Goal: Information Seeking & Learning: Learn about a topic

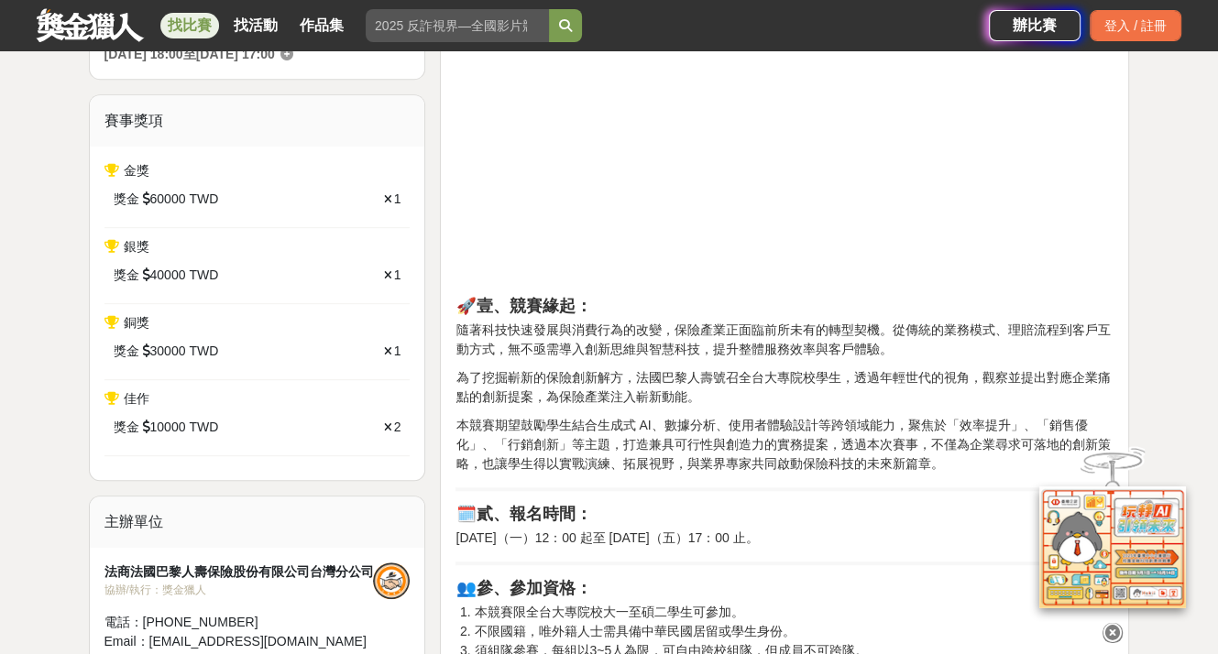
scroll to position [733, 0]
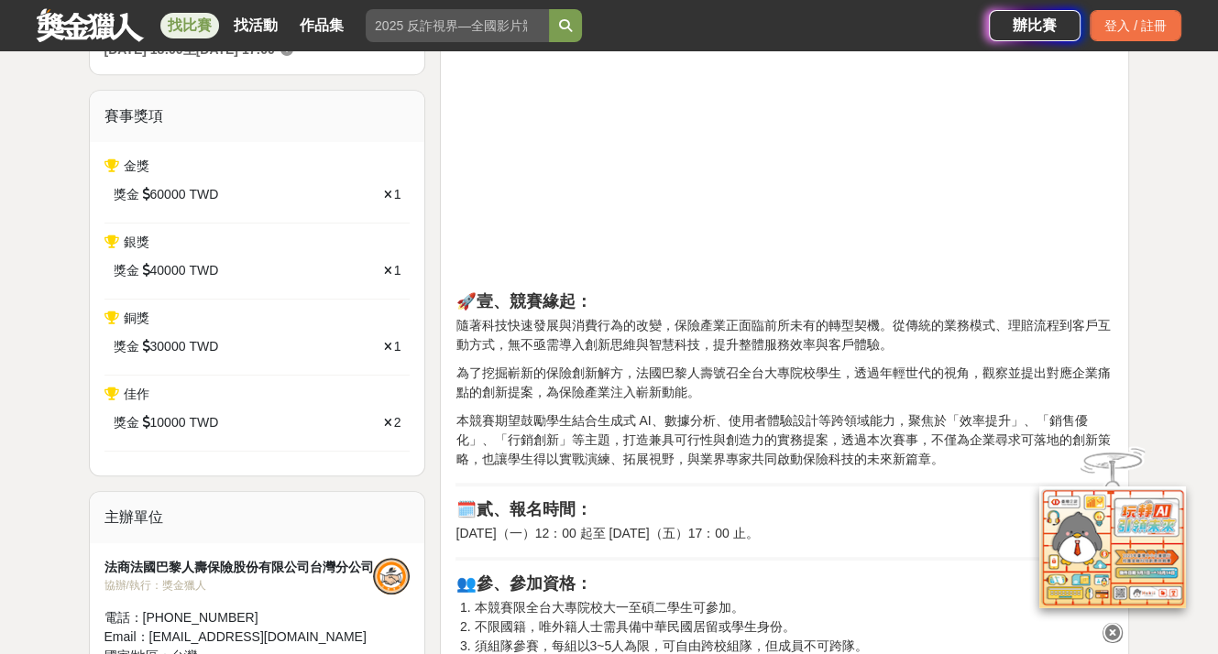
click at [1110, 626] on icon at bounding box center [1112, 633] width 20 height 20
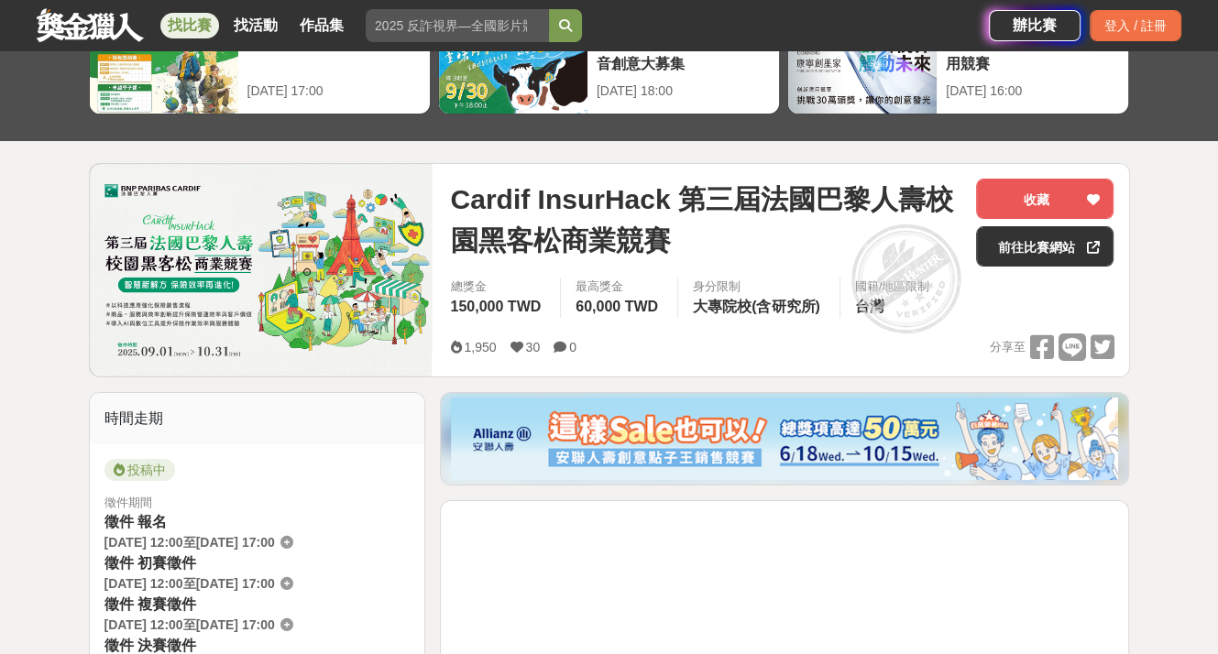
scroll to position [0, 0]
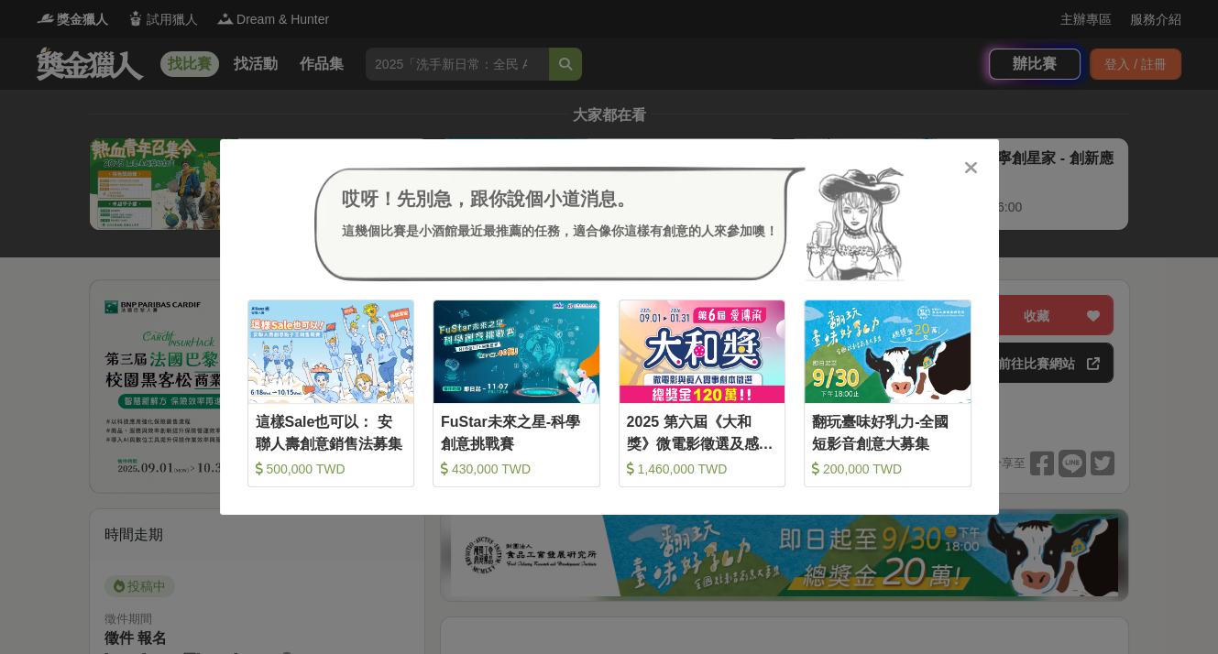
click at [976, 162] on icon at bounding box center [971, 168] width 14 height 18
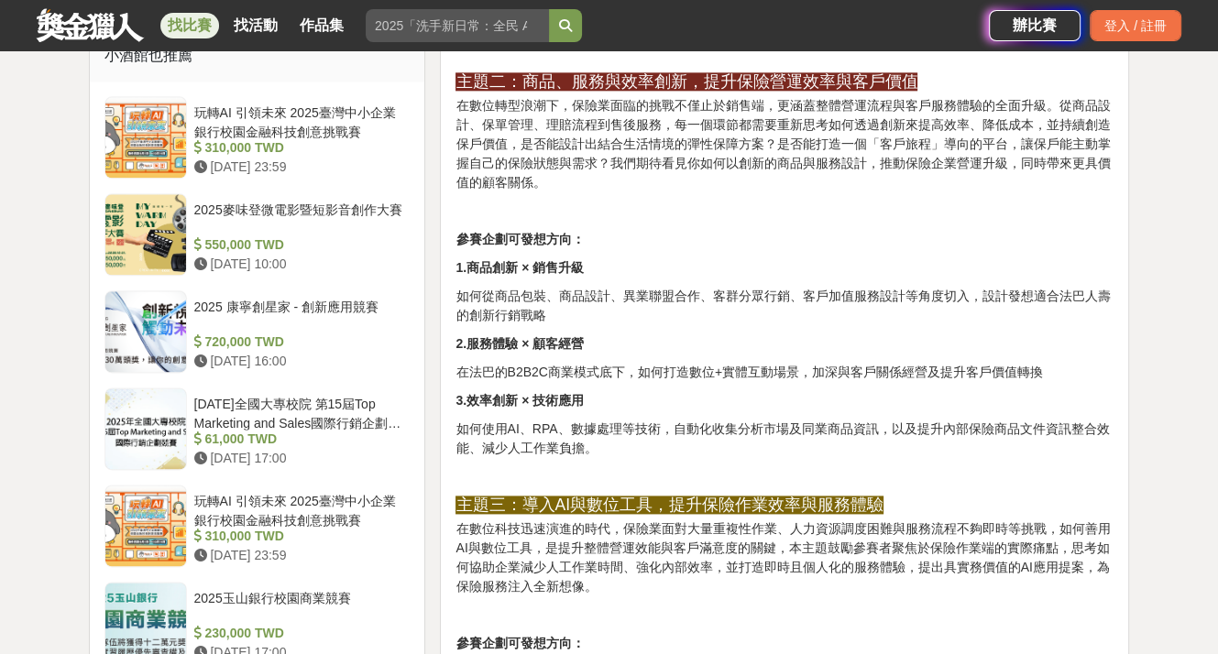
scroll to position [2016, 0]
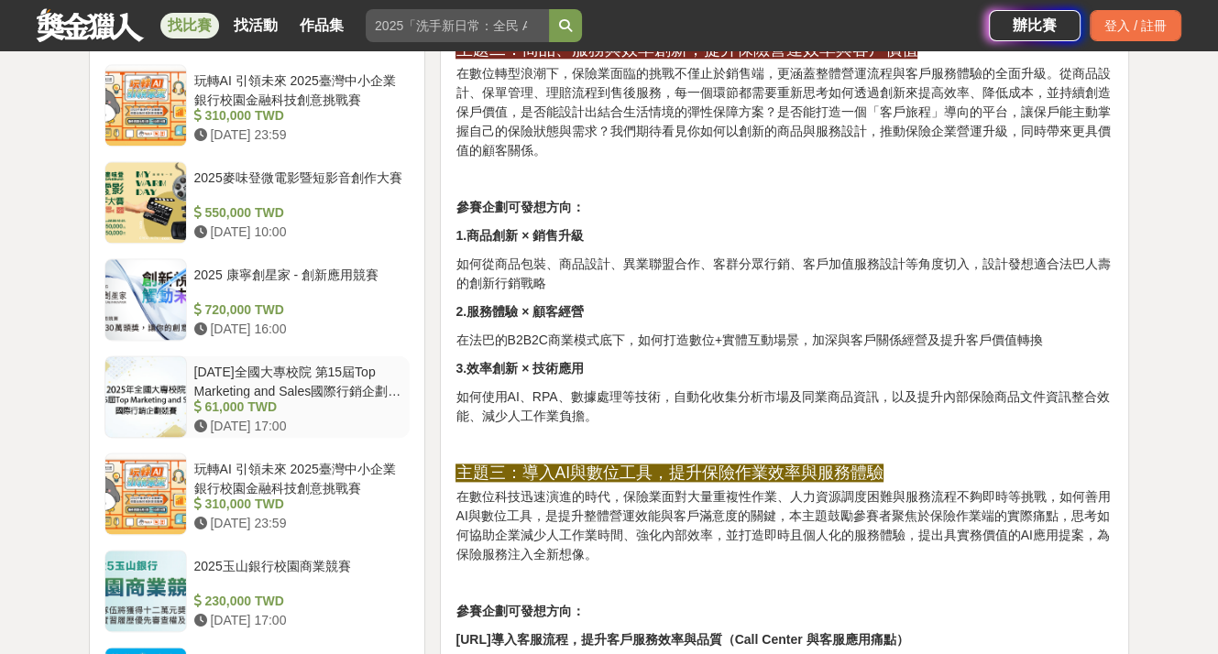
click at [282, 382] on div "[DATE]全國大專校院 第15屆Top Marketing and Sales國際行銷企劃競賽" at bounding box center [298, 380] width 209 height 35
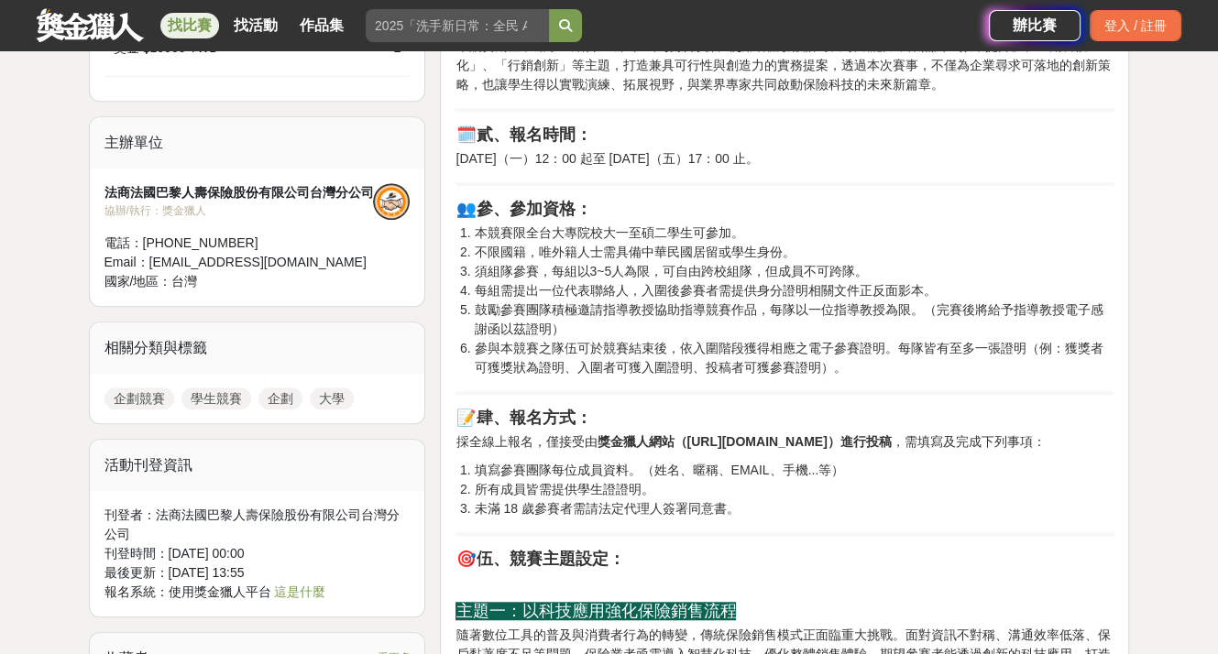
scroll to position [650, 0]
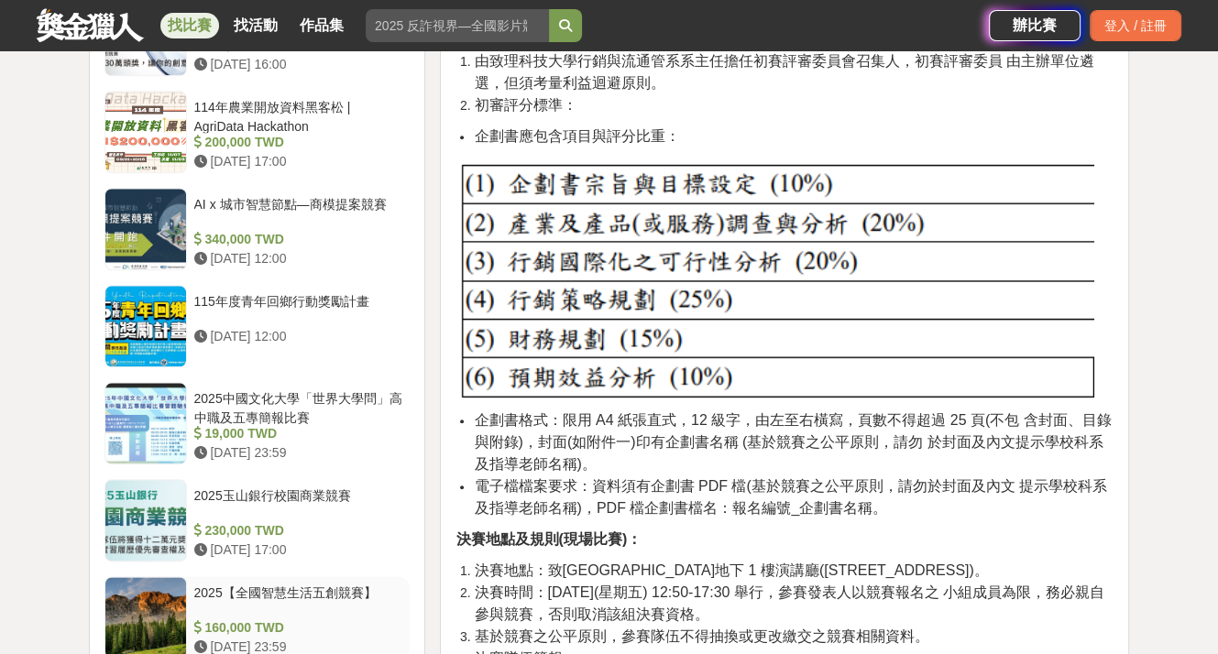
scroll to position [1840, 0]
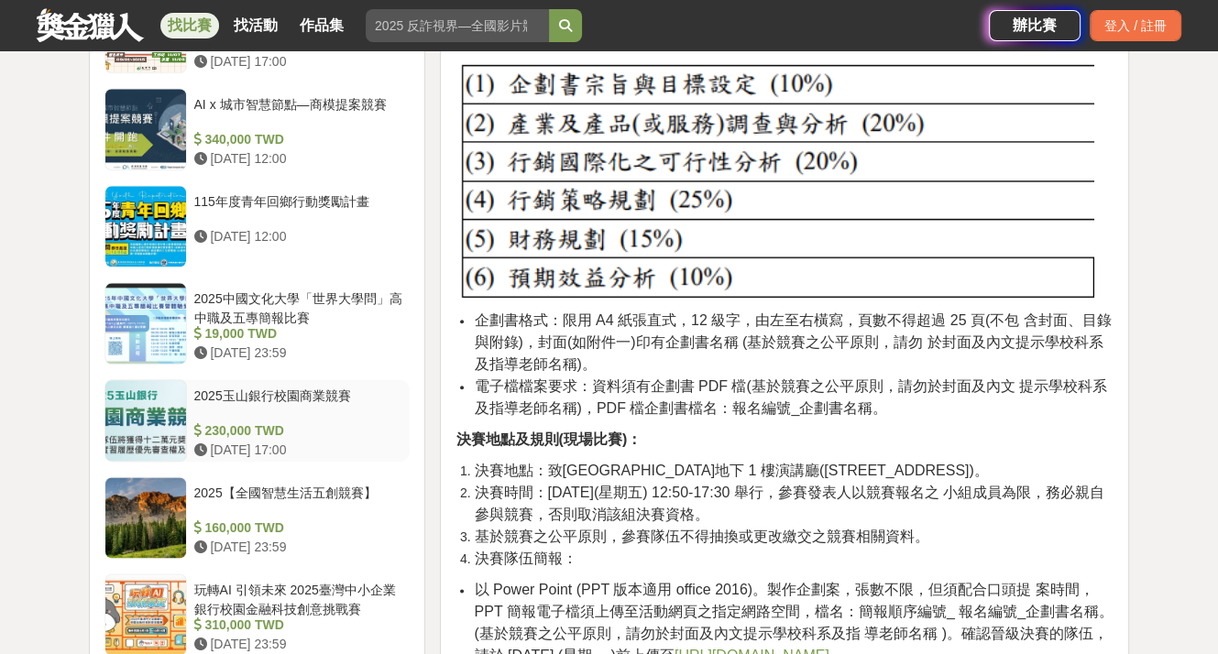
click at [292, 393] on div "2025玉山銀行校園商業競賽" at bounding box center [298, 404] width 209 height 35
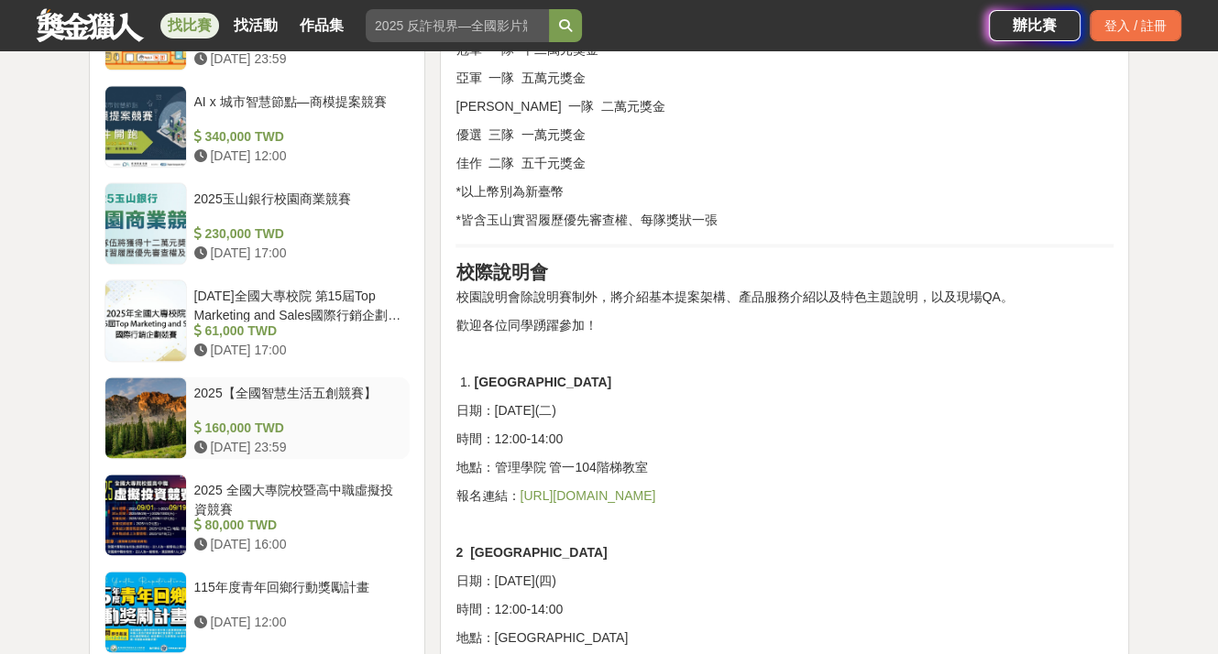
scroll to position [2015, 0]
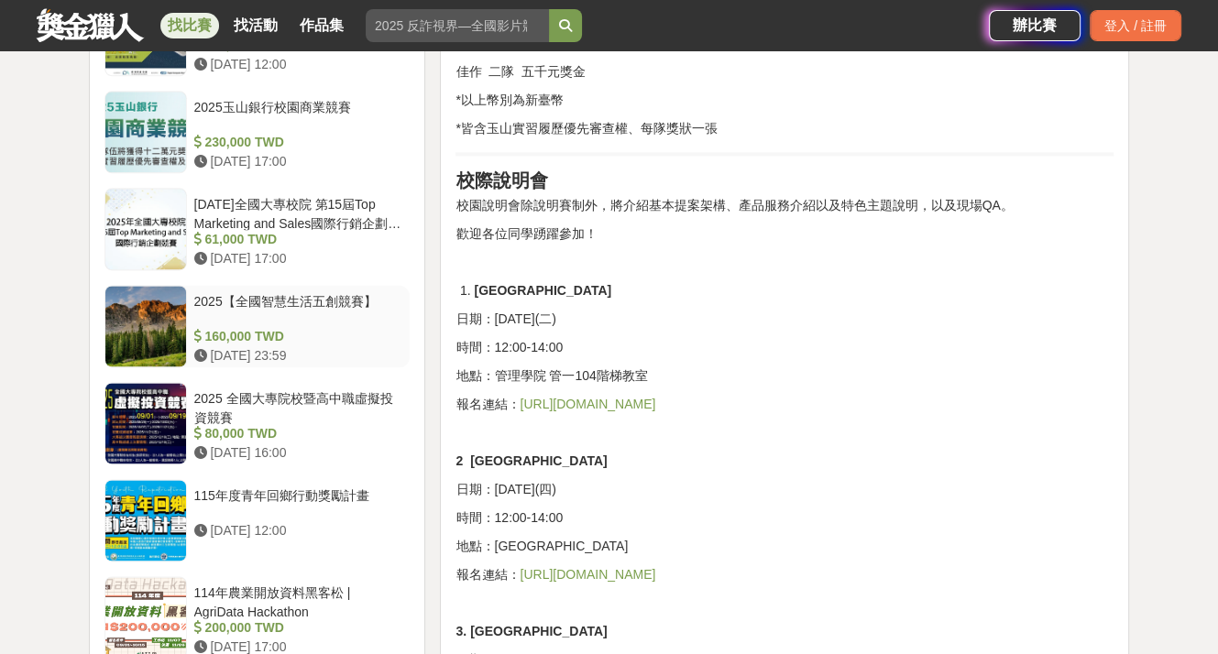
click at [137, 335] on div at bounding box center [145, 326] width 81 height 81
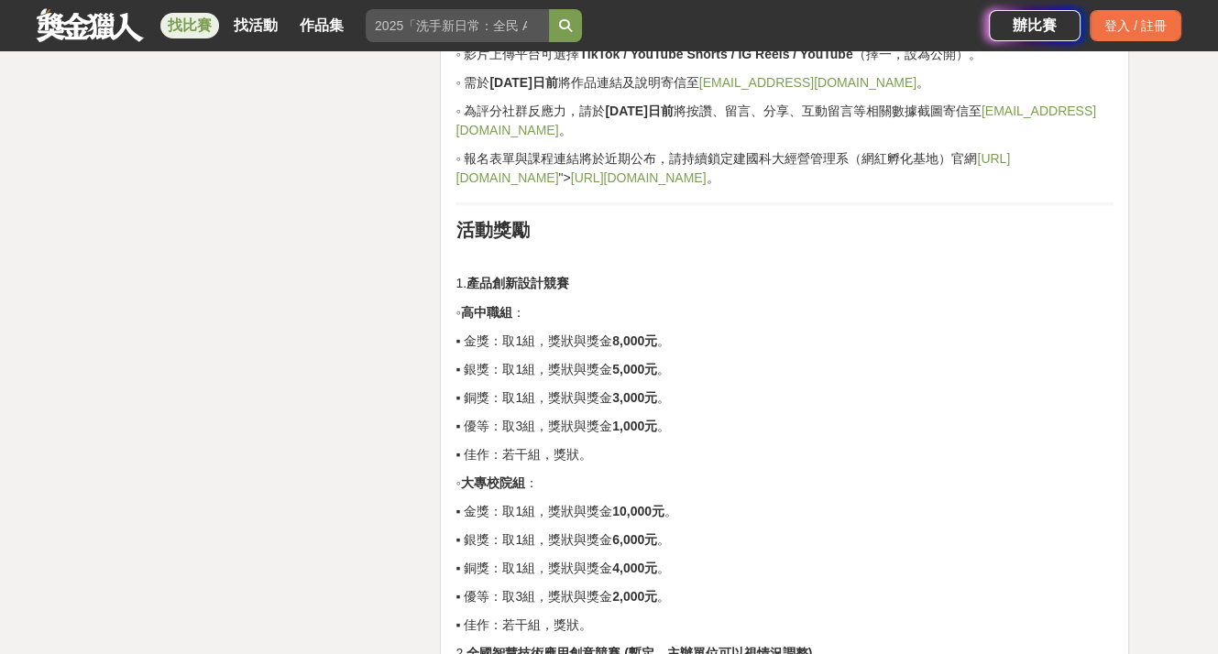
scroll to position [2739, 0]
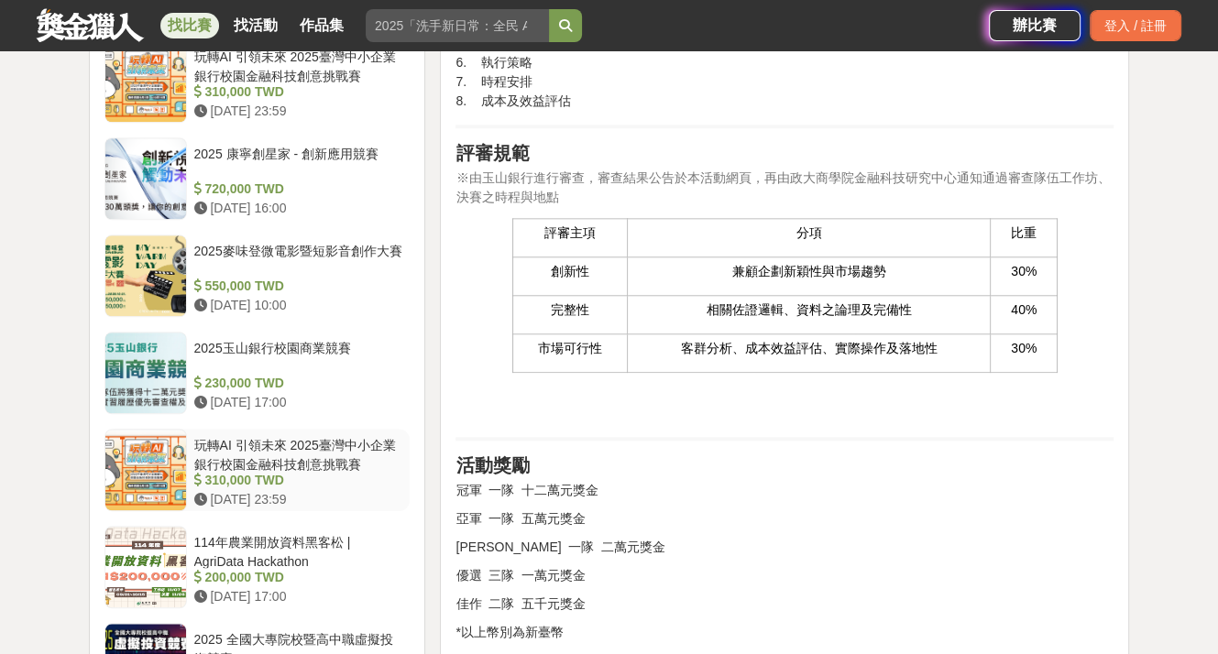
scroll to position [1450, 0]
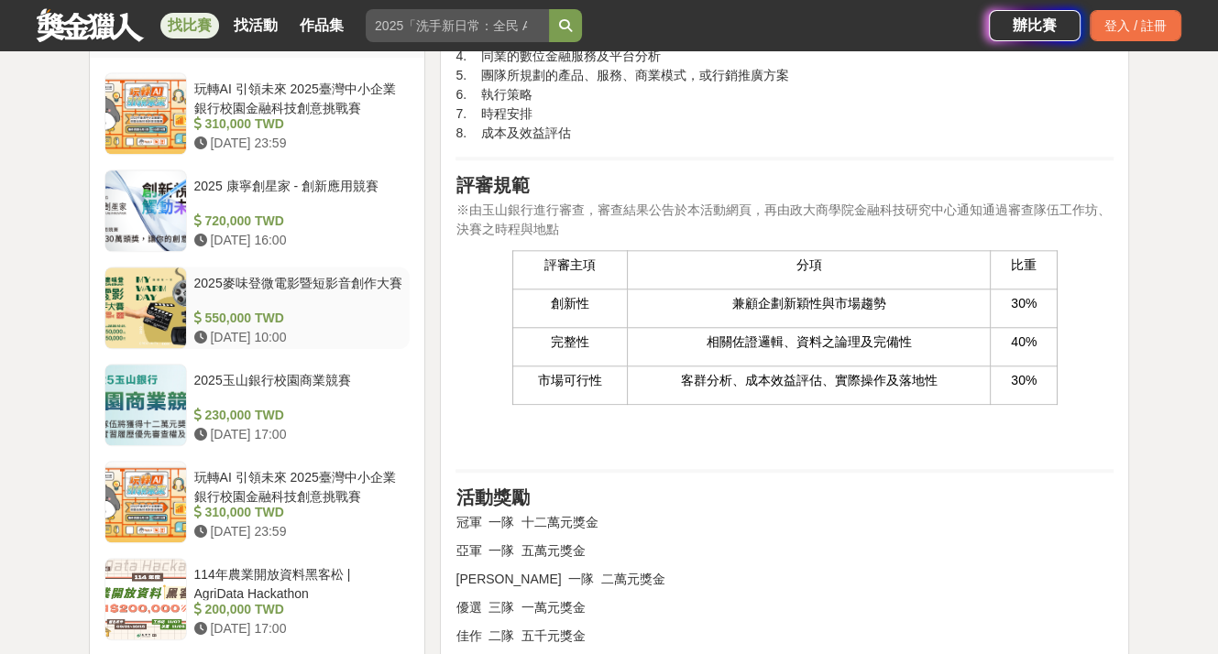
click at [306, 283] on div "2025麥味登微電影暨短影音創作大賽" at bounding box center [298, 291] width 209 height 35
